Goal: Information Seeking & Learning: Learn about a topic

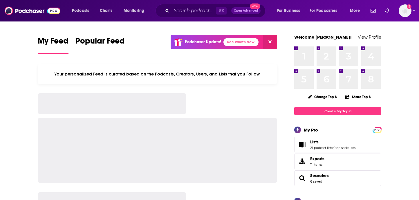
click at [187, 11] on input "Search podcasts, credits, & more..." at bounding box center [194, 10] width 44 height 9
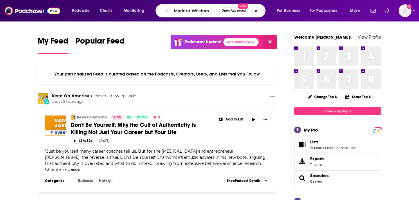
type input "Modern Wisdom"
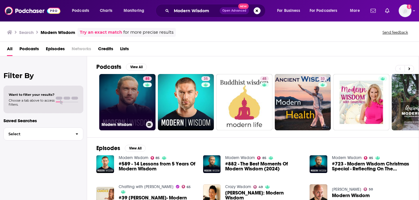
click at [116, 104] on link "85 Modern Wisdom" at bounding box center [127, 102] width 56 height 56
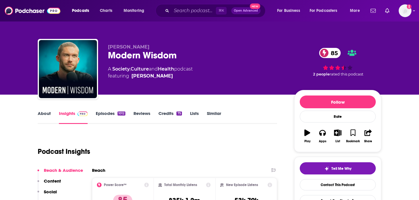
click at [107, 116] on link "Episodes 1012" at bounding box center [111, 117] width 30 height 13
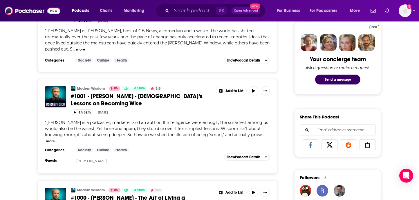
scroll to position [279, 0]
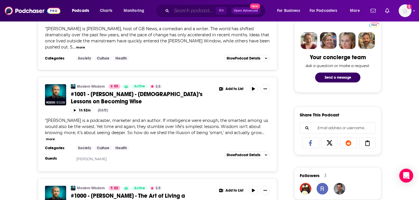
click at [190, 11] on input "Search podcasts, credits, & more..." at bounding box center [194, 10] width 44 height 9
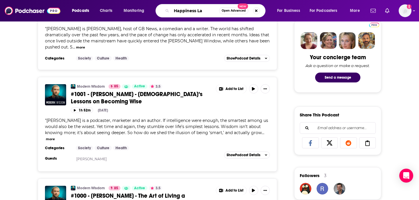
type input "Happiness Lab"
